Goal: Find specific page/section: Find specific page/section

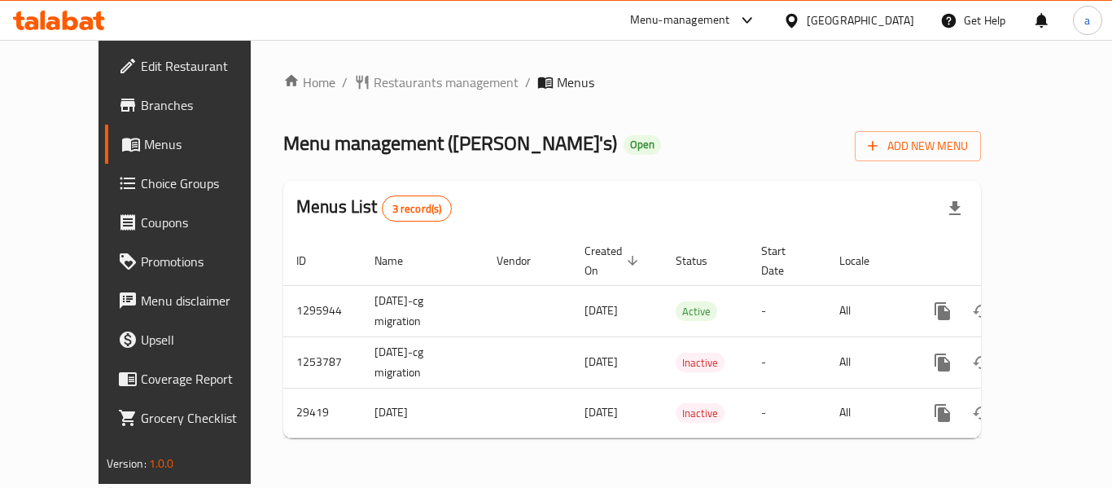
click at [345, 95] on div "Home / Restaurants management / Menus Menu management ( [PERSON_NAME]'s ) Open …" at bounding box center [632, 261] width 698 height 379
click at [372, 67] on div "Home / Restaurants management / Menus Menu management ( [PERSON_NAME]'s ) Open …" at bounding box center [632, 262] width 763 height 444
click at [360, 94] on div "Home / Restaurants management / Menus Menu management ( [PERSON_NAME]'s ) Open …" at bounding box center [632, 261] width 698 height 379
click at [374, 85] on span "Restaurants management" at bounding box center [446, 82] width 145 height 20
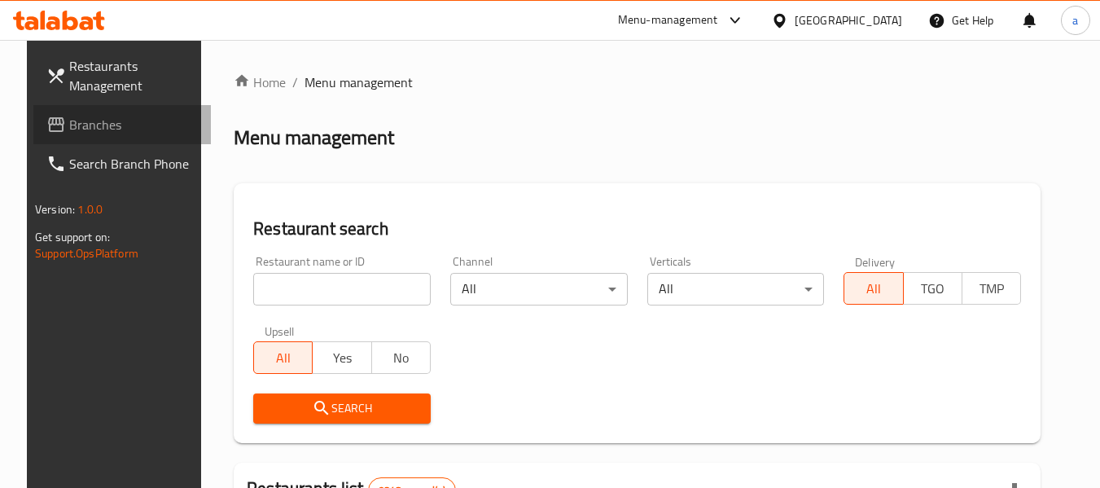
click at [112, 129] on span "Branches" at bounding box center [133, 125] width 129 height 20
